Goal: Check status

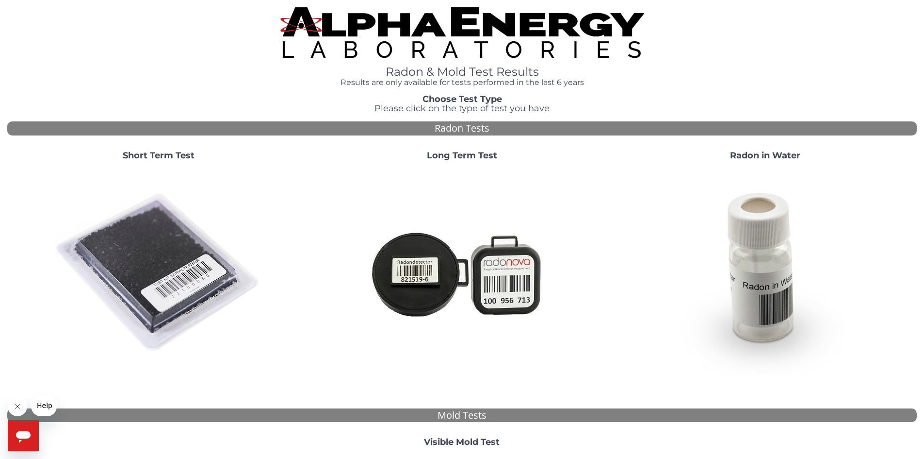
click at [174, 159] on strong "Short Term Test" at bounding box center [159, 155] width 72 height 11
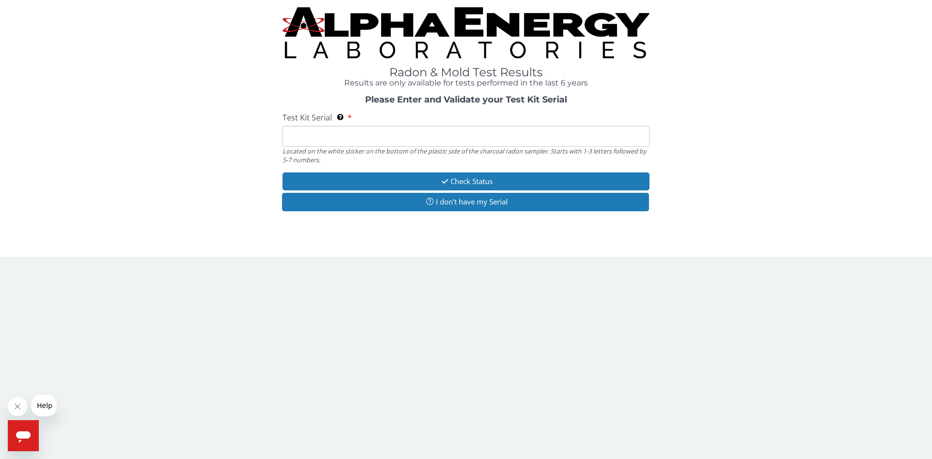
click at [324, 135] on input "Test Kit Serial Located on the white sticker on the bottom of the plastic side …" at bounding box center [465, 136] width 367 height 21
type input "fe459212"
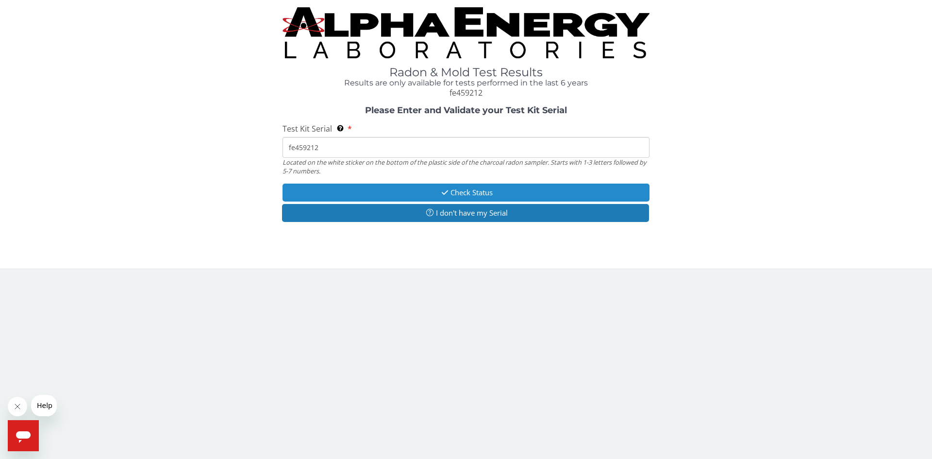
click at [468, 193] on button "Check Status" at bounding box center [465, 192] width 367 height 18
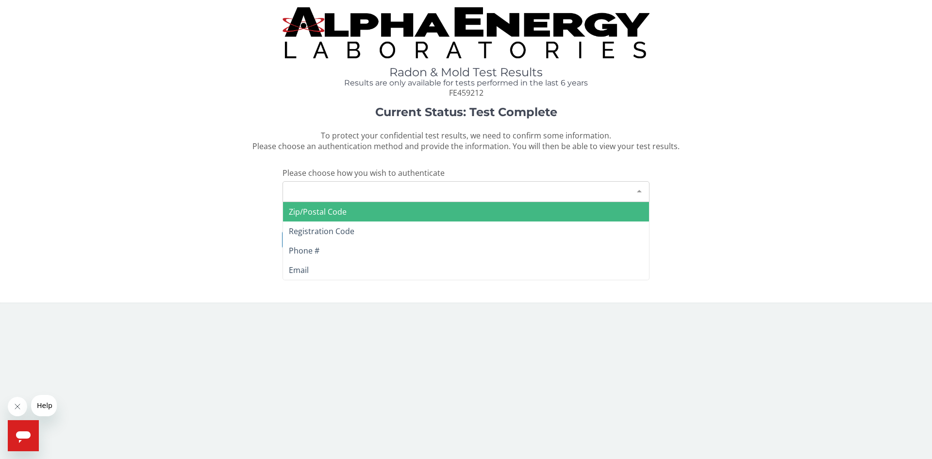
click at [391, 196] on div "Please make a selection" at bounding box center [465, 191] width 367 height 21
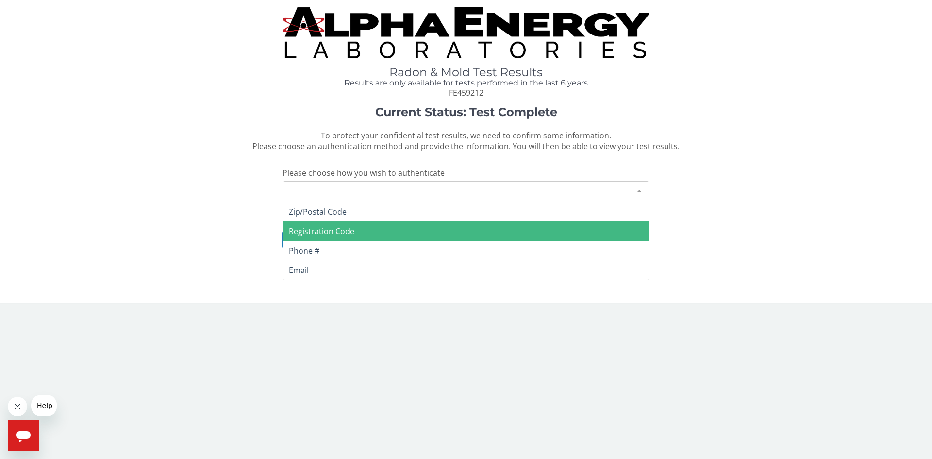
click at [378, 230] on span "Registration Code" at bounding box center [466, 230] width 366 height 19
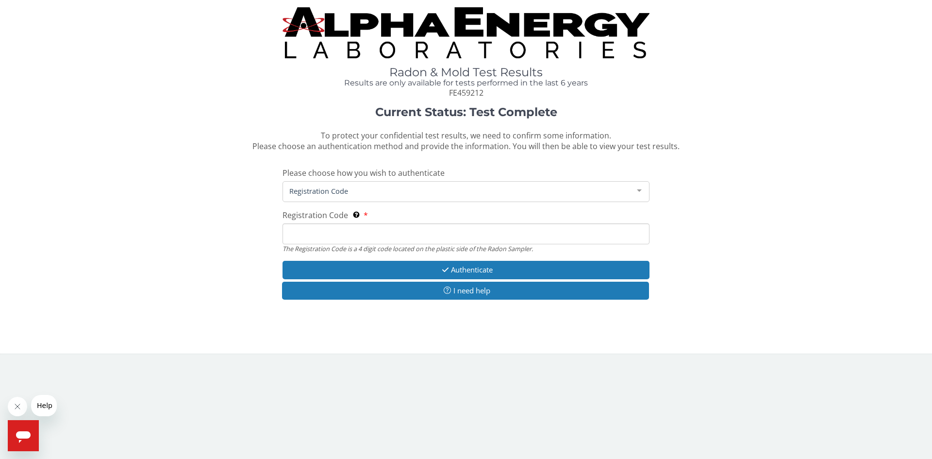
click at [404, 238] on input "Registration Code The Registration Code is a 4 digit code located on the plasti…" at bounding box center [465, 233] width 367 height 21
type input "5e97"
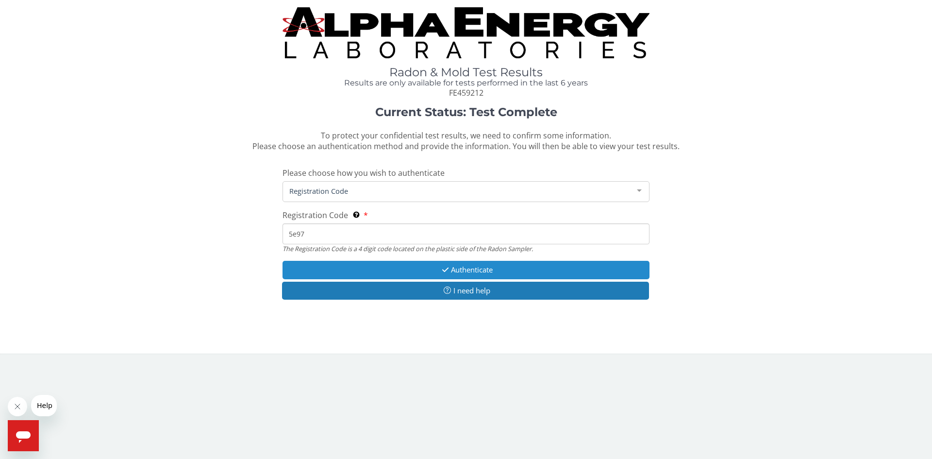
click at [477, 268] on button "Authenticate" at bounding box center [465, 270] width 367 height 18
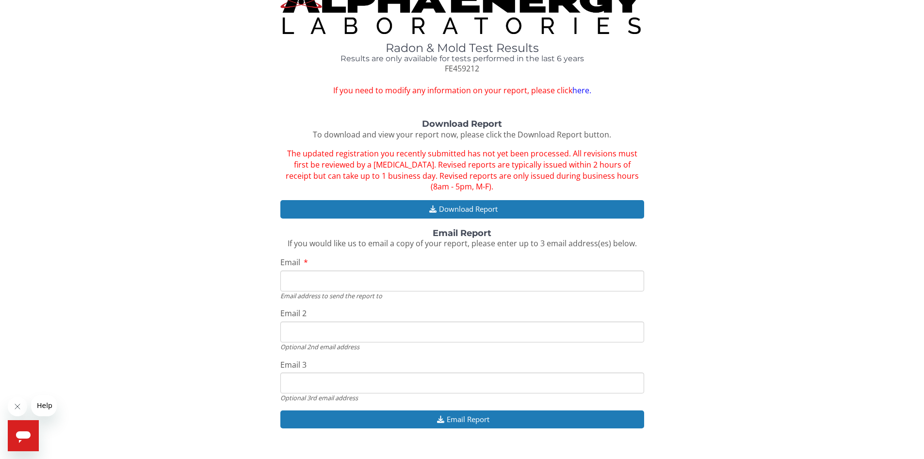
scroll to position [42, 0]
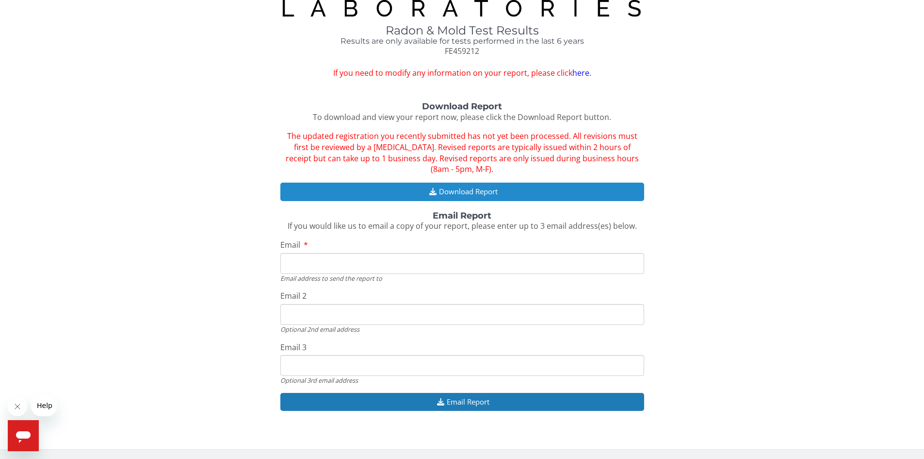
click at [462, 191] on button "Download Report" at bounding box center [462, 191] width 364 height 18
